Goal: Transaction & Acquisition: Purchase product/service

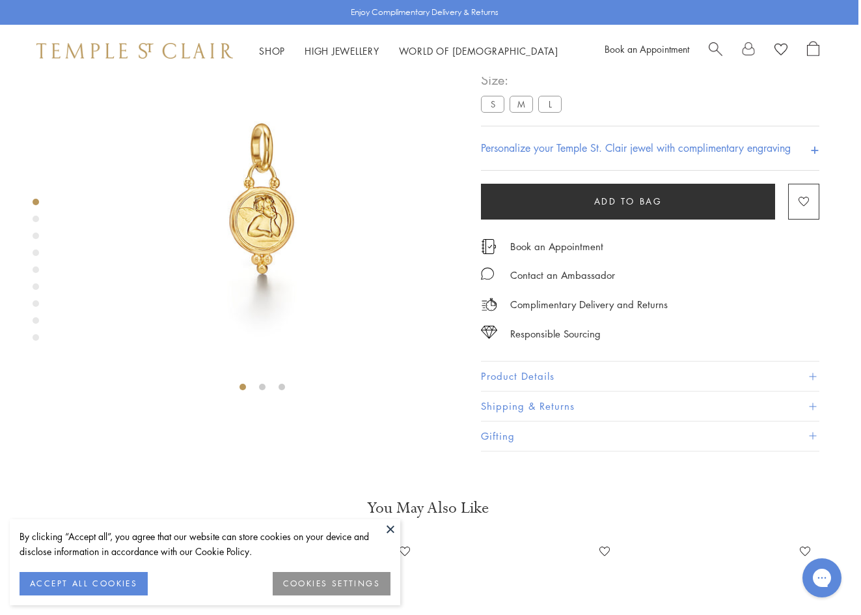
click at [527, 113] on label "M" at bounding box center [521, 104] width 23 height 16
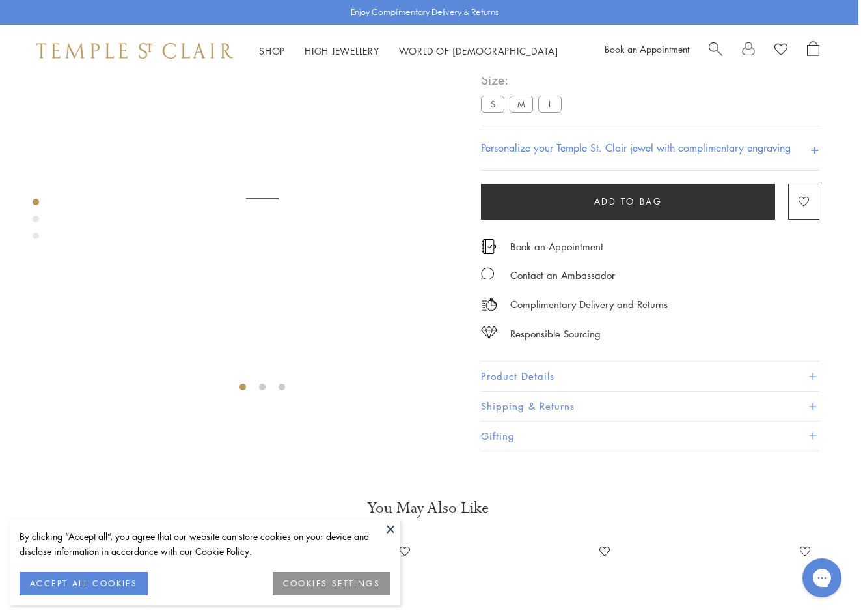
scroll to position [77, 0]
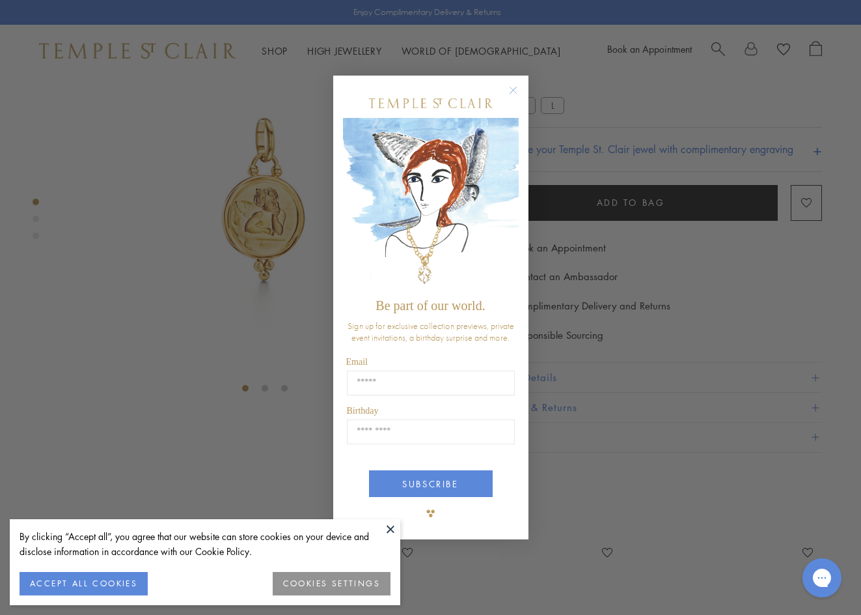
click at [515, 90] on circle "Close dialog" at bounding box center [513, 91] width 16 height 16
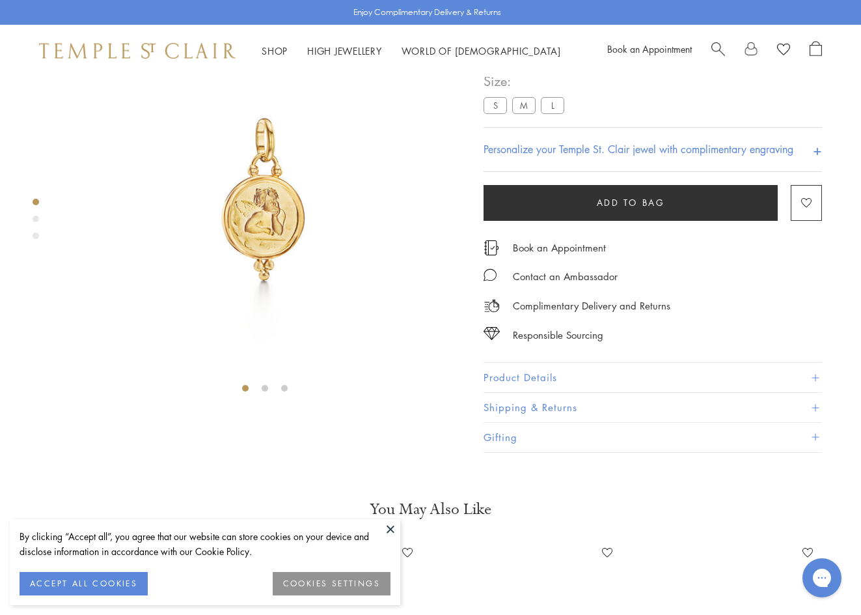
scroll to position [77, 3]
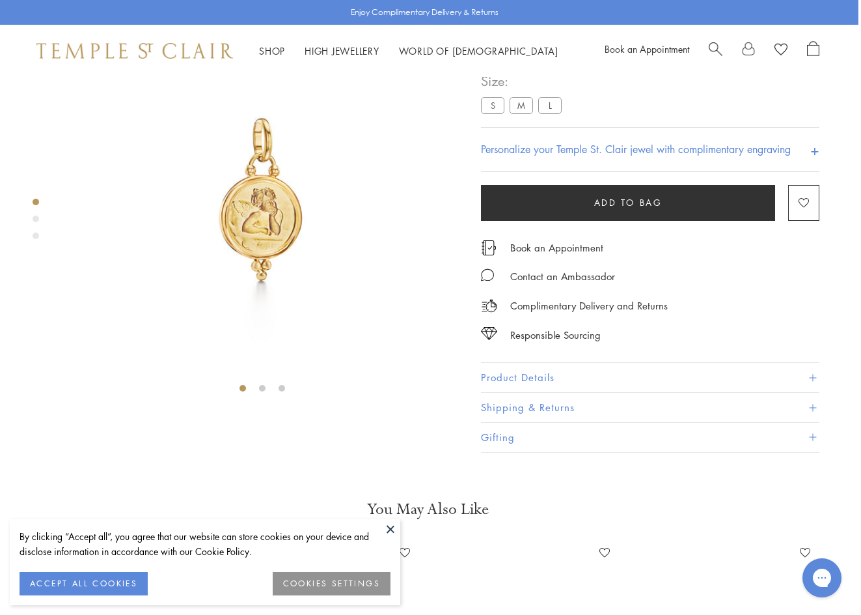
click at [525, 114] on label "M" at bounding box center [521, 106] width 23 height 16
click at [551, 113] on label "L" at bounding box center [549, 105] width 23 height 16
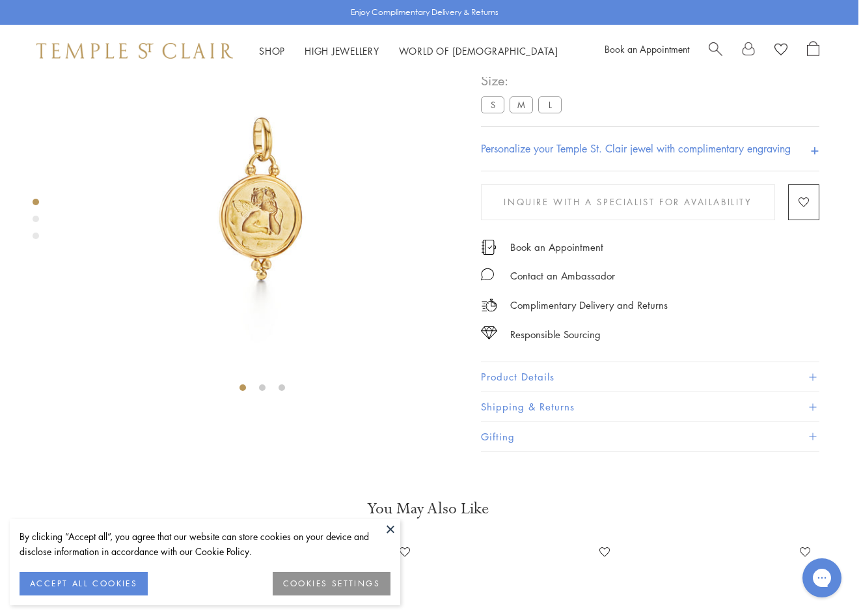
scroll to position [77, 0]
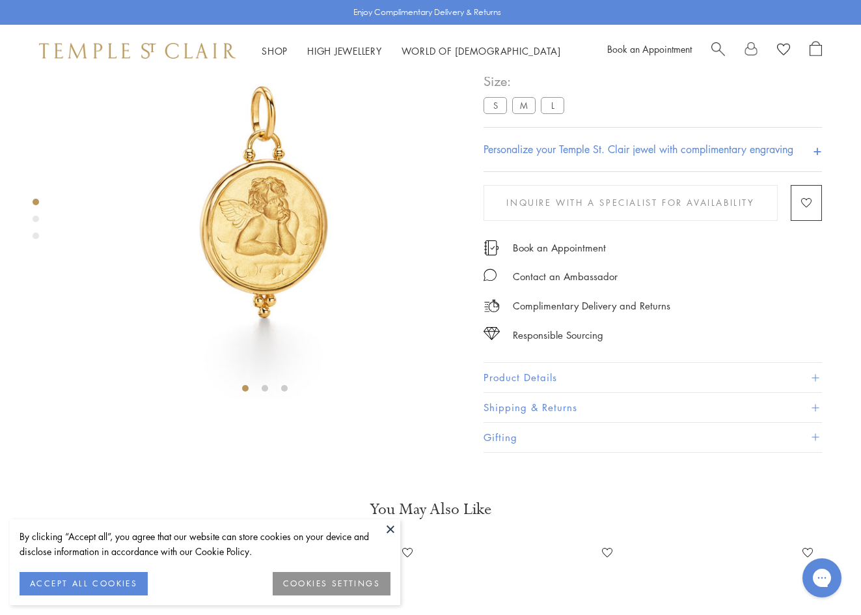
click at [527, 114] on label "M" at bounding box center [523, 106] width 23 height 16
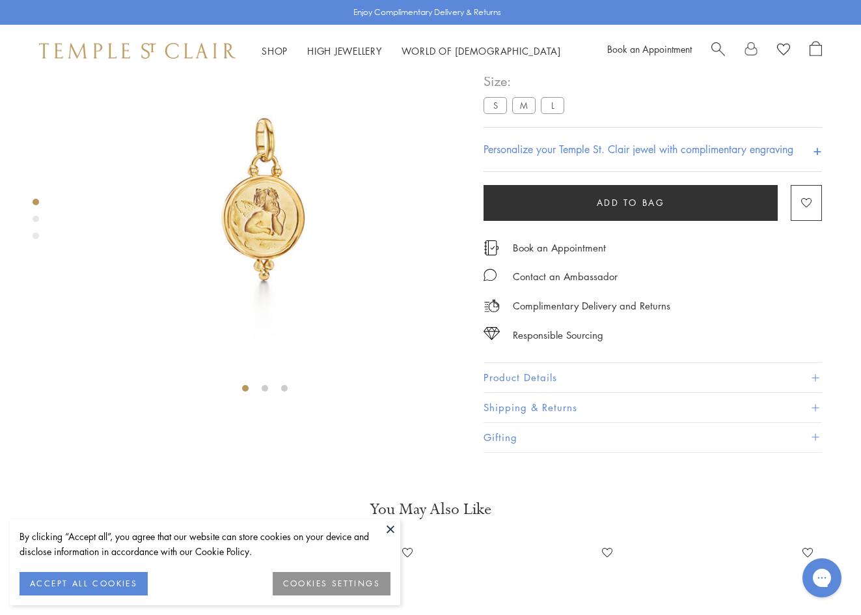
click at [523, 393] on button "Product Details" at bounding box center [653, 377] width 339 height 29
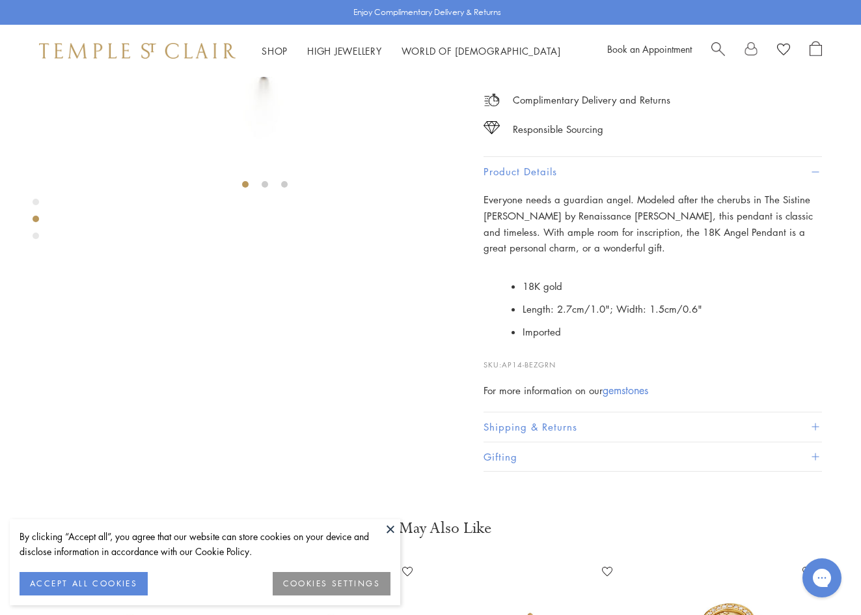
scroll to position [293, 0]
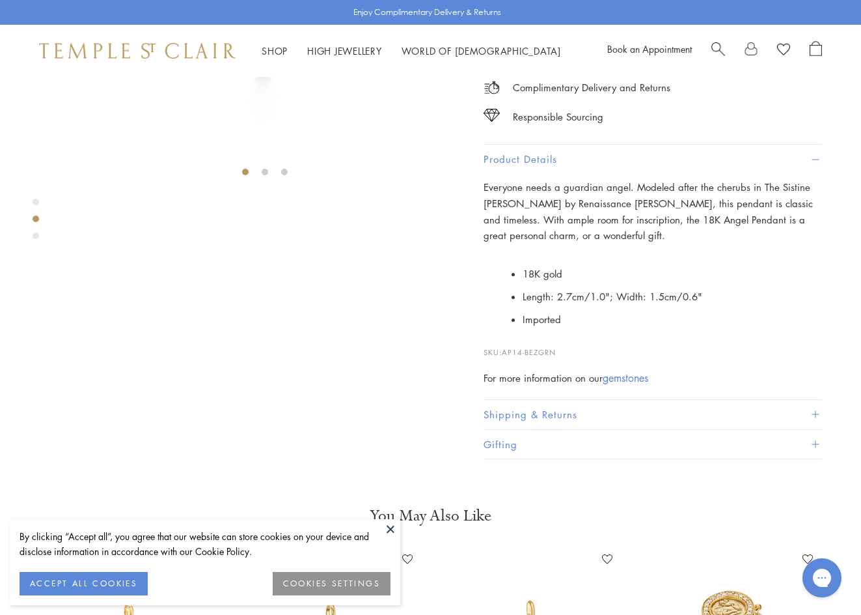
click at [62, 583] on button "ACCEPT ALL COOKIES" at bounding box center [84, 583] width 128 height 23
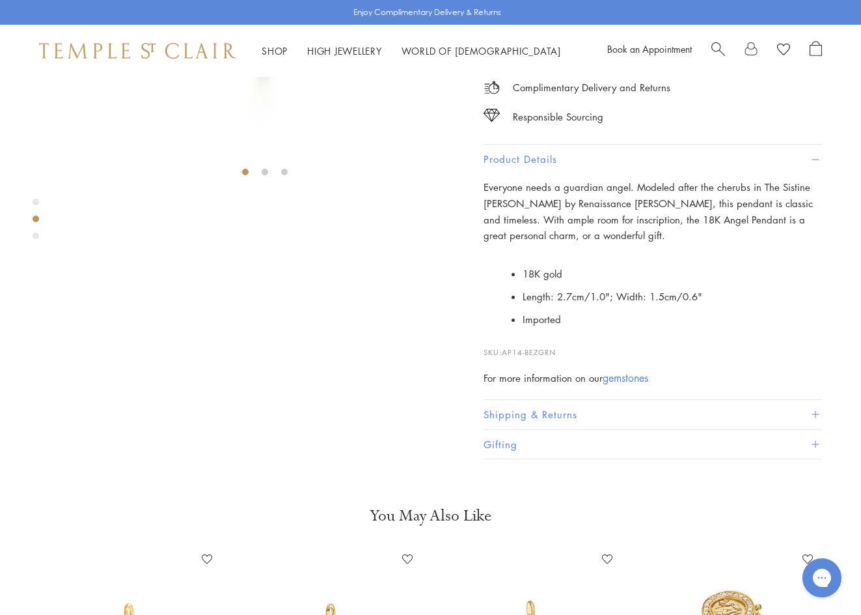
click at [35, 201] on div "Product gallery navigation" at bounding box center [36, 202] width 7 height 7
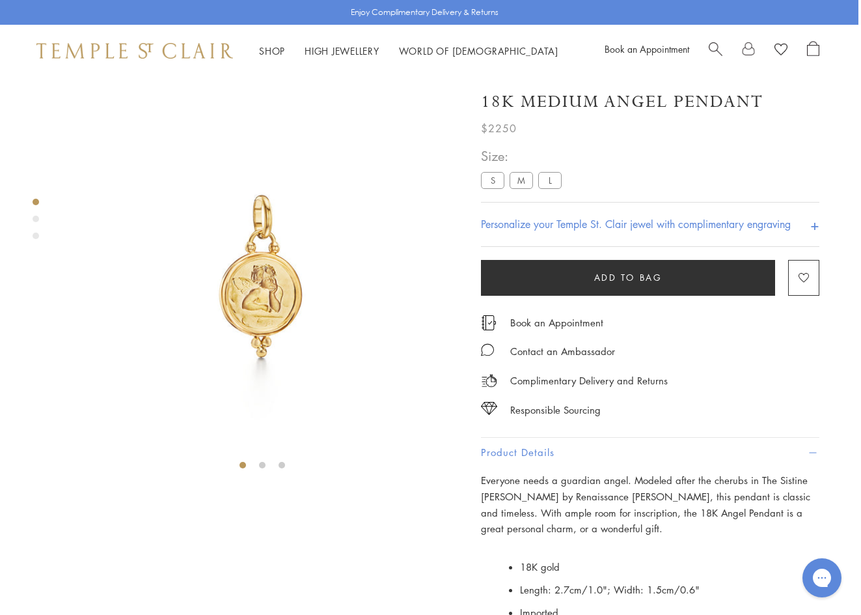
scroll to position [0, 3]
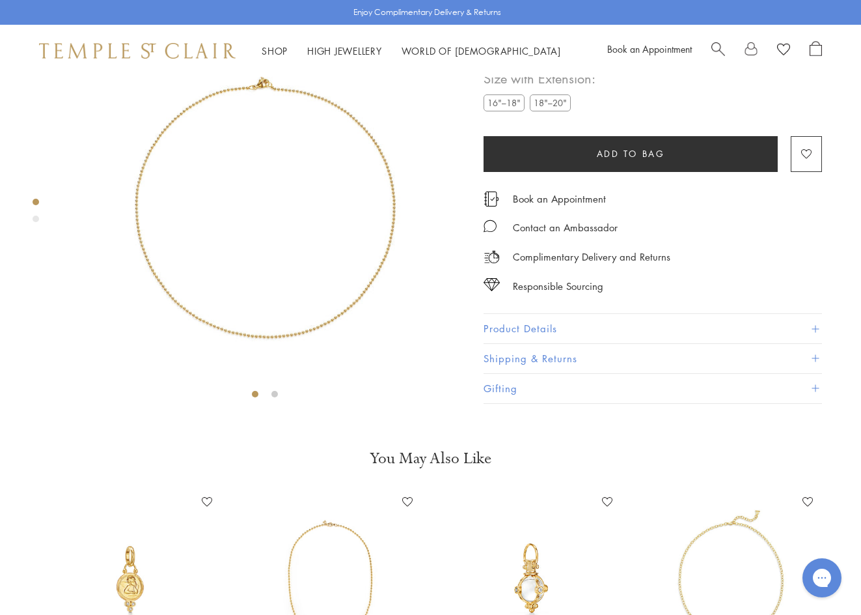
click at [501, 111] on label "16"–18"" at bounding box center [504, 102] width 41 height 16
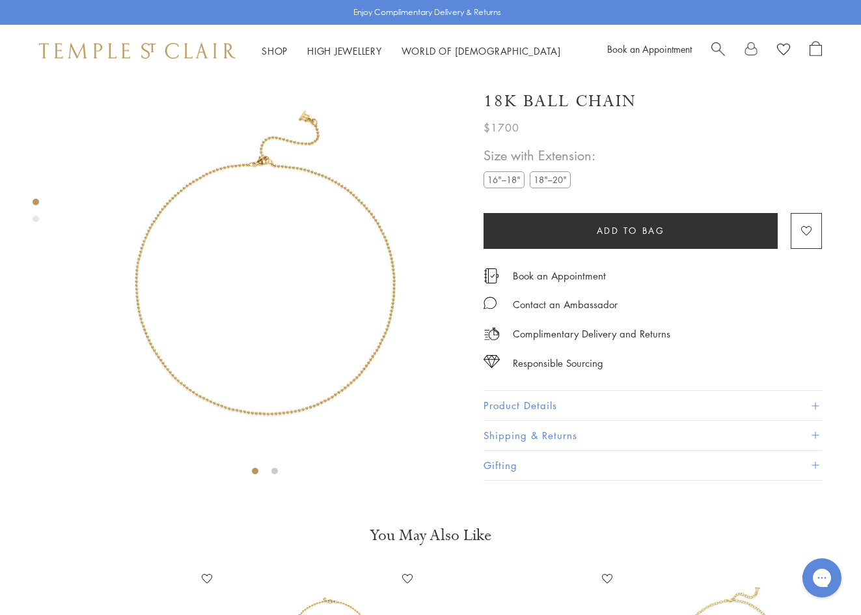
click at [621, 237] on span "Add to bag" at bounding box center [631, 230] width 68 height 14
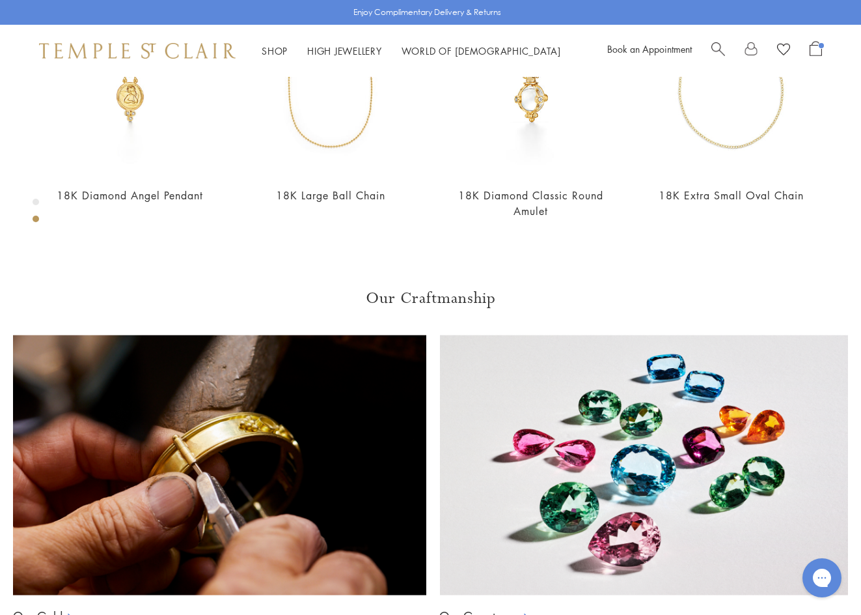
scroll to position [568, 0]
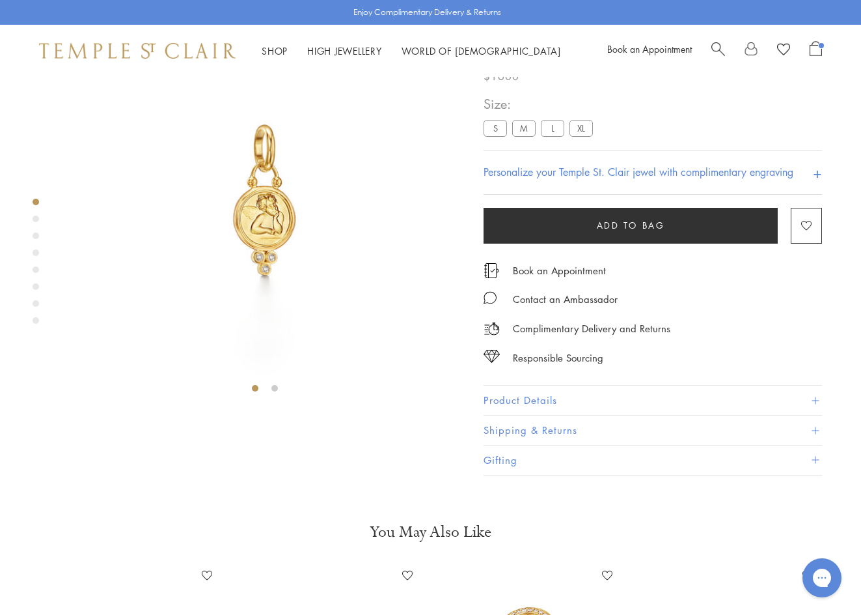
click at [528, 137] on label "M" at bounding box center [523, 128] width 23 height 16
click at [490, 137] on label "S" at bounding box center [495, 128] width 23 height 16
click at [493, 137] on label "S" at bounding box center [495, 128] width 23 height 16
click at [523, 137] on label "M" at bounding box center [523, 128] width 23 height 16
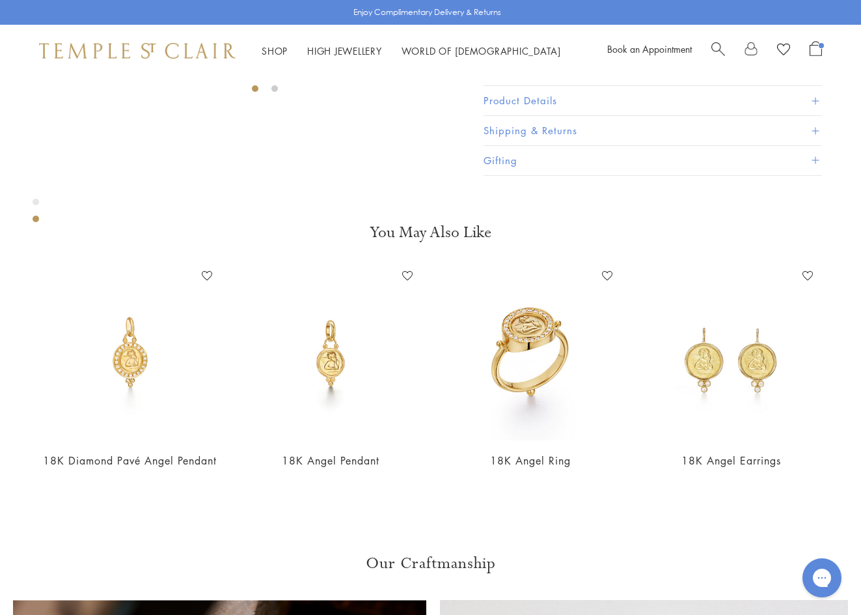
scroll to position [378, 0]
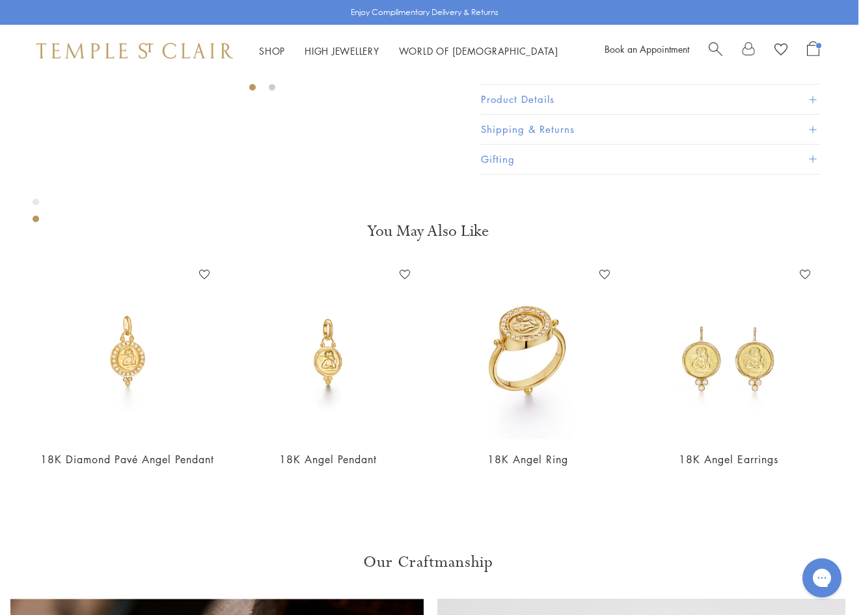
click at [520, 115] on button "Product Details" at bounding box center [650, 99] width 339 height 29
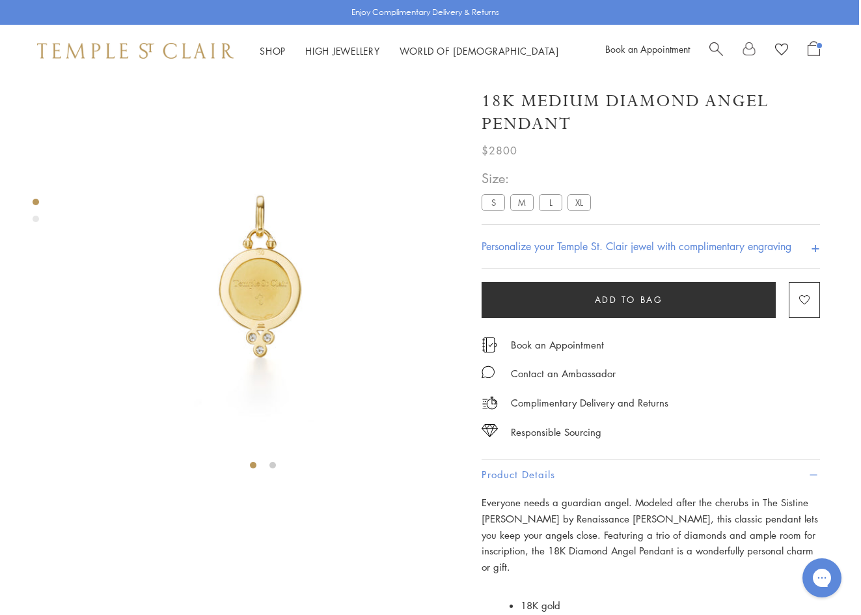
scroll to position [0, 2]
